Goal: Task Accomplishment & Management: Manage account settings

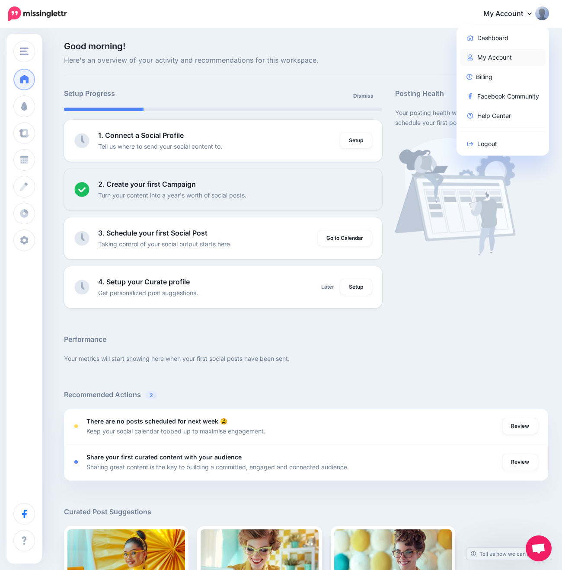
click at [498, 55] on link "My Account" at bounding box center [503, 57] width 86 height 17
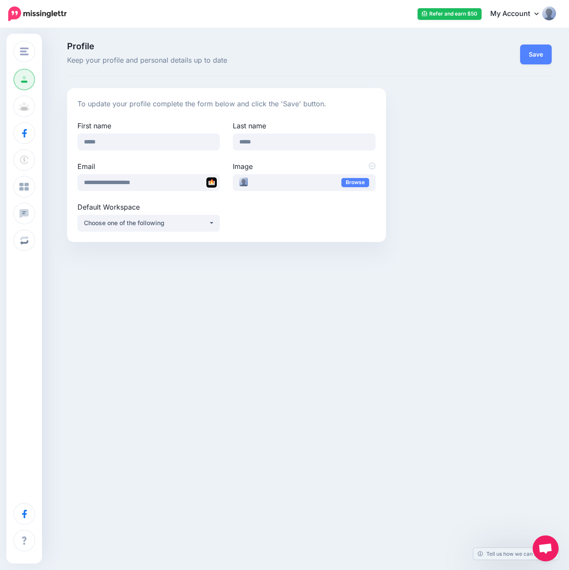
click at [523, 12] on link "My Account" at bounding box center [518, 13] width 74 height 21
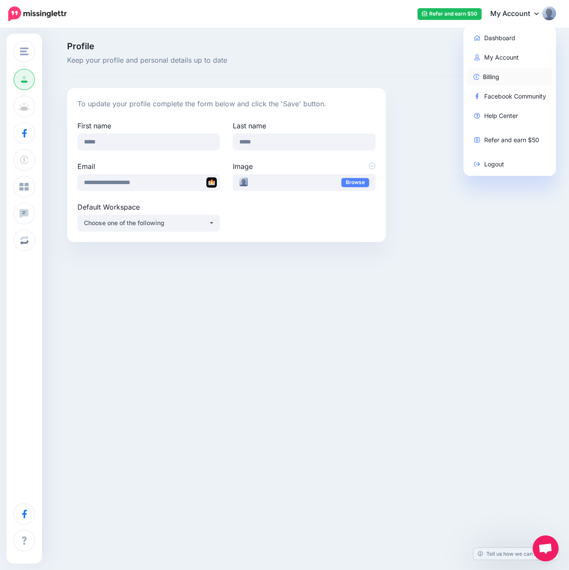
click at [502, 75] on link "Billing" at bounding box center [510, 76] width 86 height 17
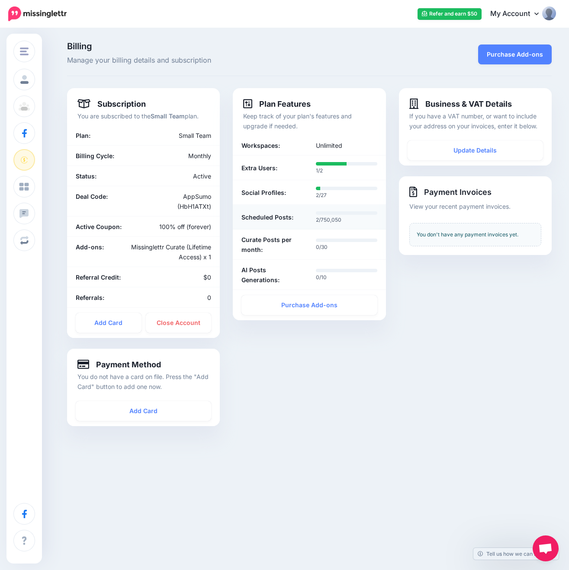
click at [288, 217] on b "Scheduled Posts:" at bounding box center [267, 217] width 52 height 10
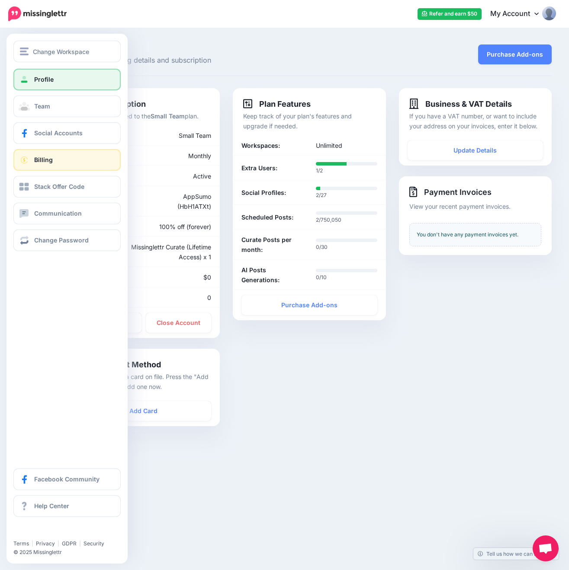
click at [44, 77] on span "Profile" at bounding box center [43, 79] width 19 height 7
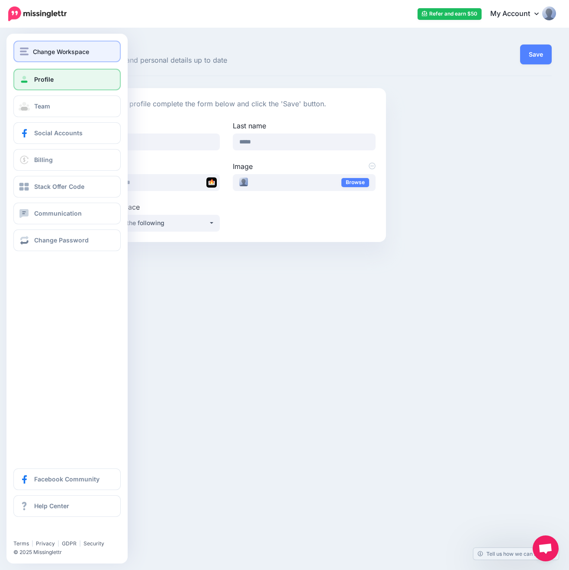
click at [48, 50] on span "Change Workspace" at bounding box center [61, 52] width 56 height 10
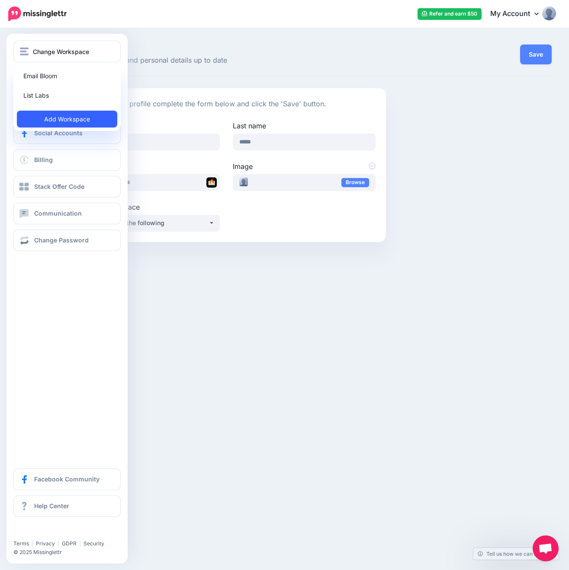
click at [85, 118] on link "Add Workspace" at bounding box center [67, 119] width 100 height 17
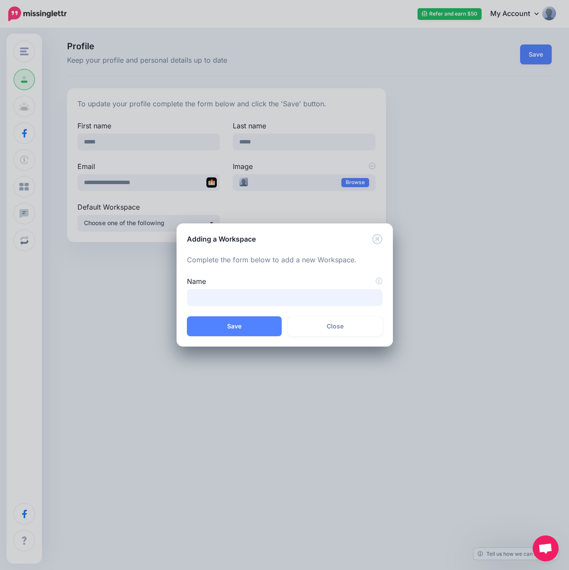
click at [243, 300] on input "Name" at bounding box center [284, 297] width 195 height 17
type input "**********"
click at [243, 330] on button "Save" at bounding box center [234, 326] width 95 height 20
click at [217, 331] on button "One moment..." at bounding box center [234, 326] width 95 height 20
